Goal: Use online tool/utility: Use online tool/utility

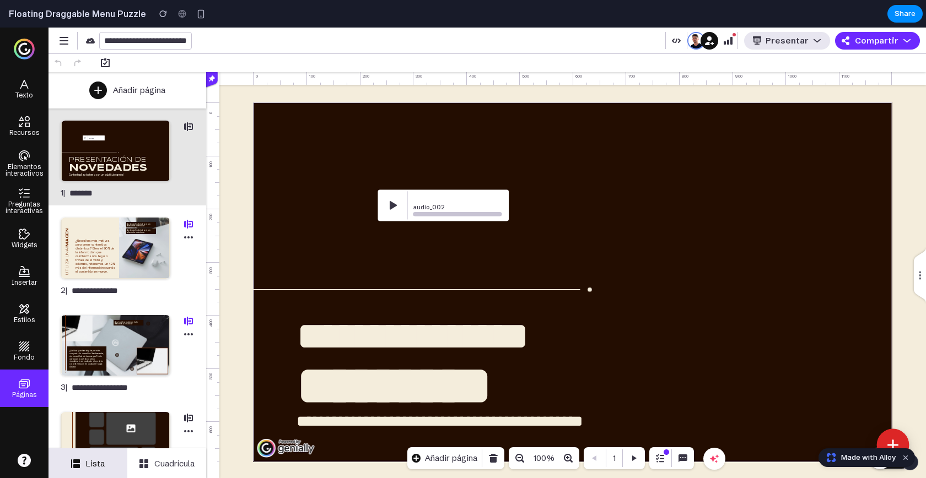
click at [833, 430] on icon at bounding box center [893, 444] width 0 height 9
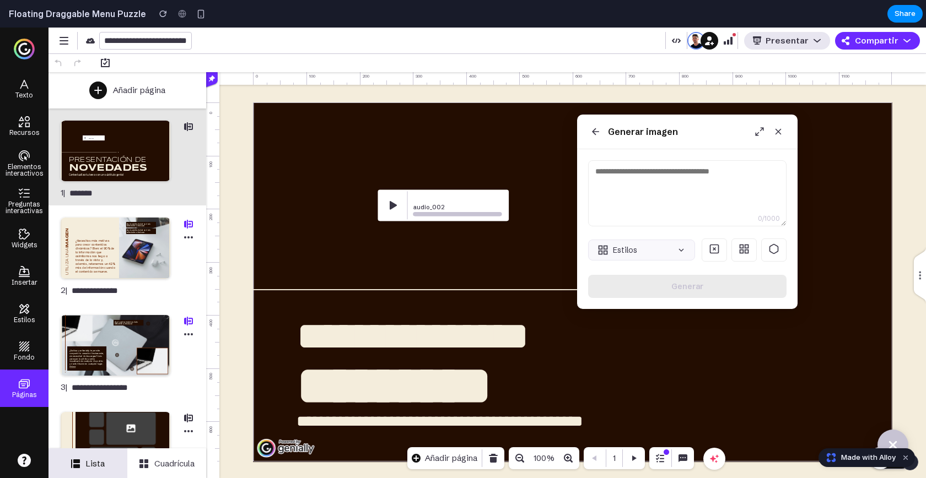
drag, startPoint x: 201, startPoint y: 91, endPoint x: 778, endPoint y: 131, distance: 578.9
click at [778, 131] on div "Generar imagen" at bounding box center [687, 132] width 220 height 35
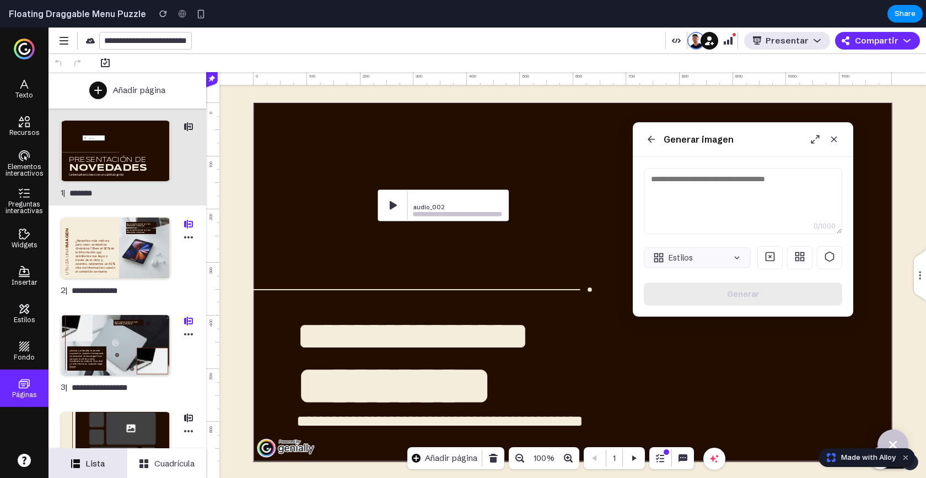
click at [769, 254] on icon at bounding box center [769, 256] width 11 height 11
click at [802, 258] on rect at bounding box center [802, 259] width 3 height 3
click at [703, 256] on button "Estilos" at bounding box center [697, 257] width 107 height 21
click at [726, 189] on textarea at bounding box center [743, 201] width 198 height 66
type textarea "**********"
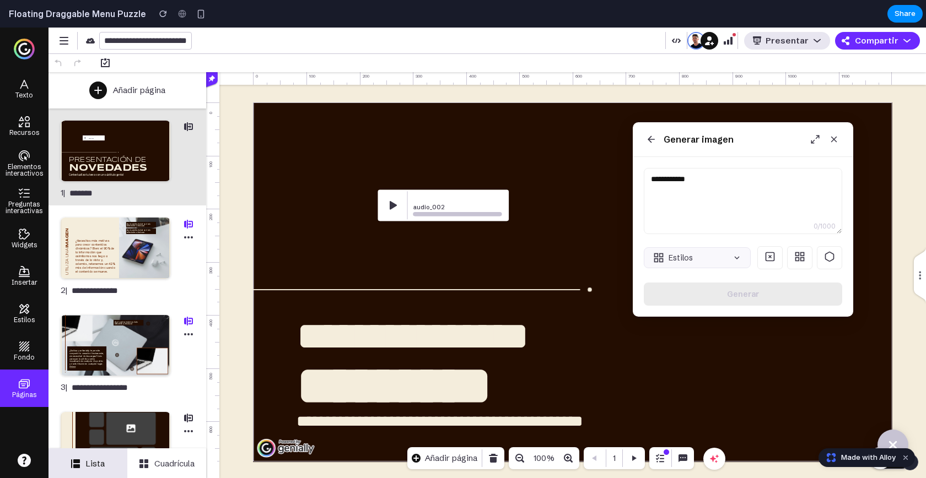
click at [711, 158] on div "**********" at bounding box center [743, 237] width 220 height 160
click at [813, 146] on button at bounding box center [815, 139] width 17 height 17
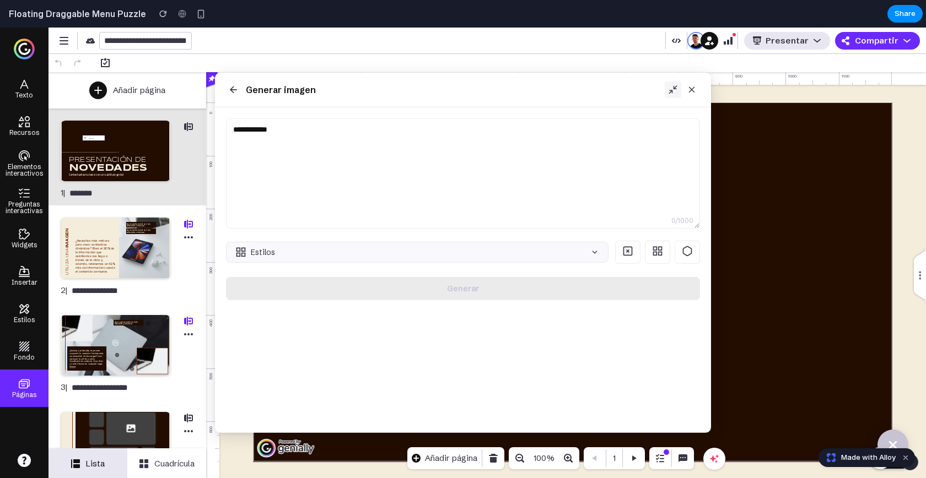
click at [674, 92] on icon at bounding box center [673, 90] width 10 height 10
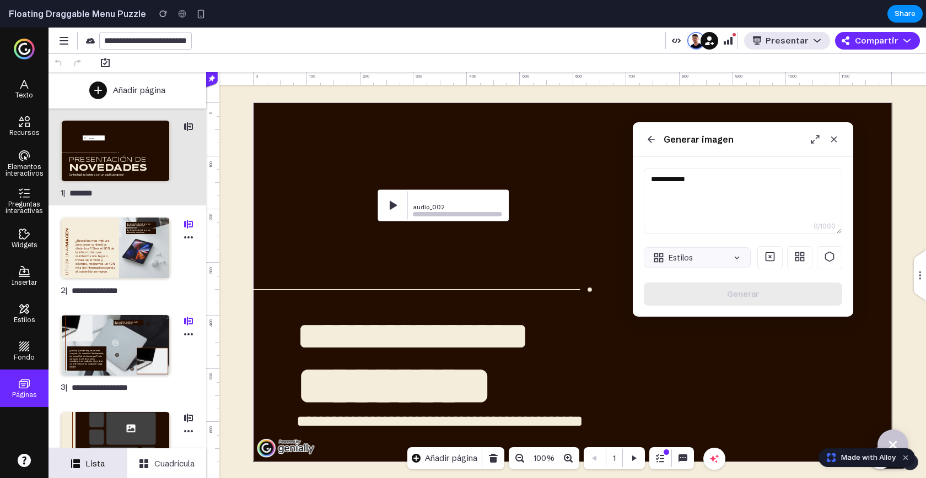
click at [651, 141] on icon at bounding box center [651, 139] width 11 height 11
click at [687, 137] on h3 "Generar imagen" at bounding box center [698, 139] width 70 height 13
click at [686, 148] on div "Generar imagen" at bounding box center [743, 139] width 220 height 35
